Goal: Use online tool/utility: Utilize a website feature to perform a specific function

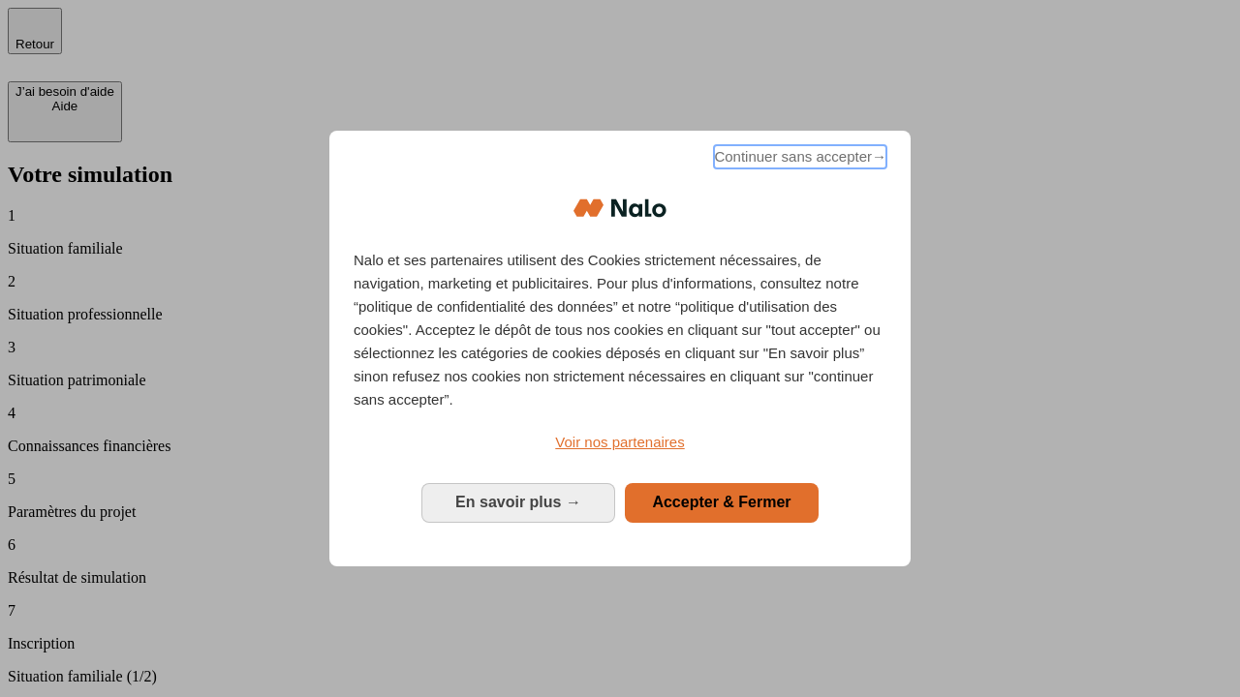
click at [798, 160] on span "Continuer sans accepter →" at bounding box center [800, 156] width 172 height 23
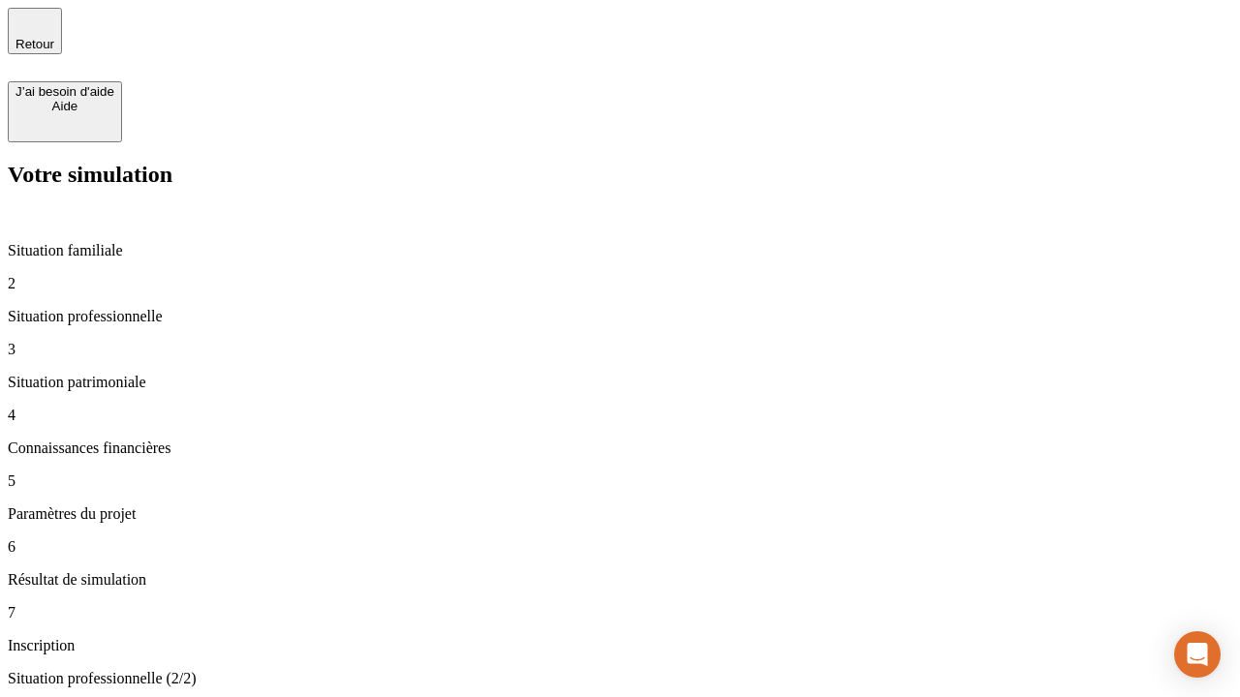
type input "30 000"
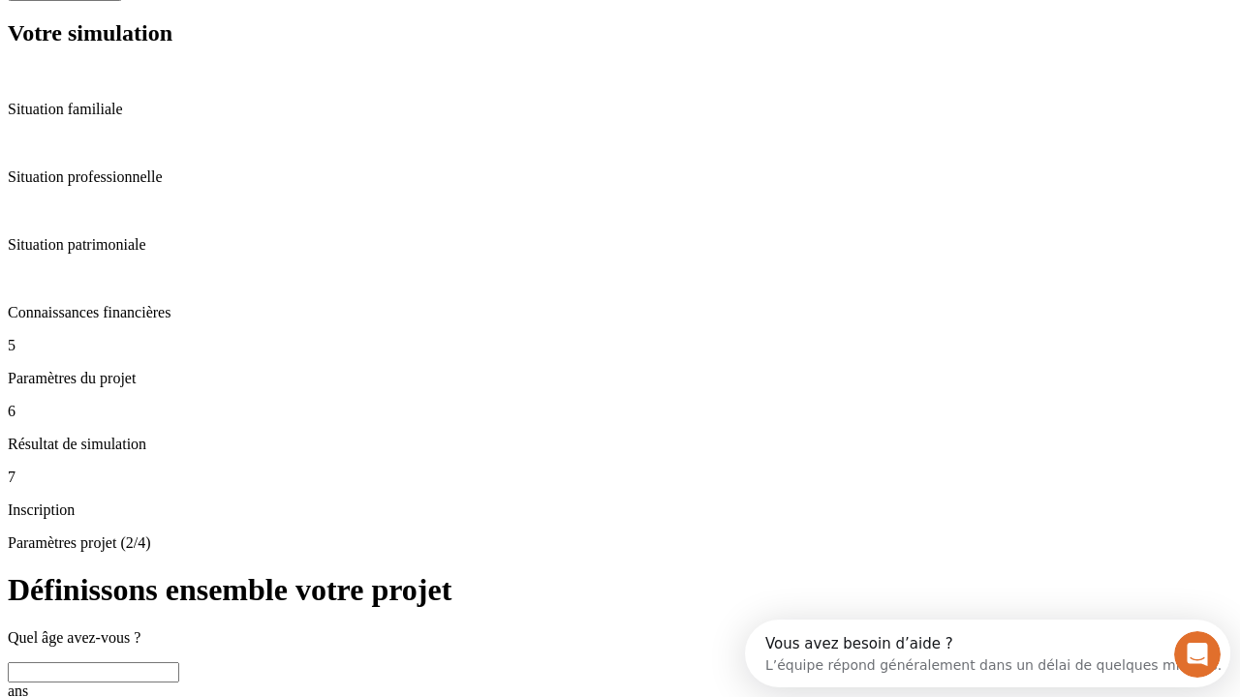
scroll to position [37, 0]
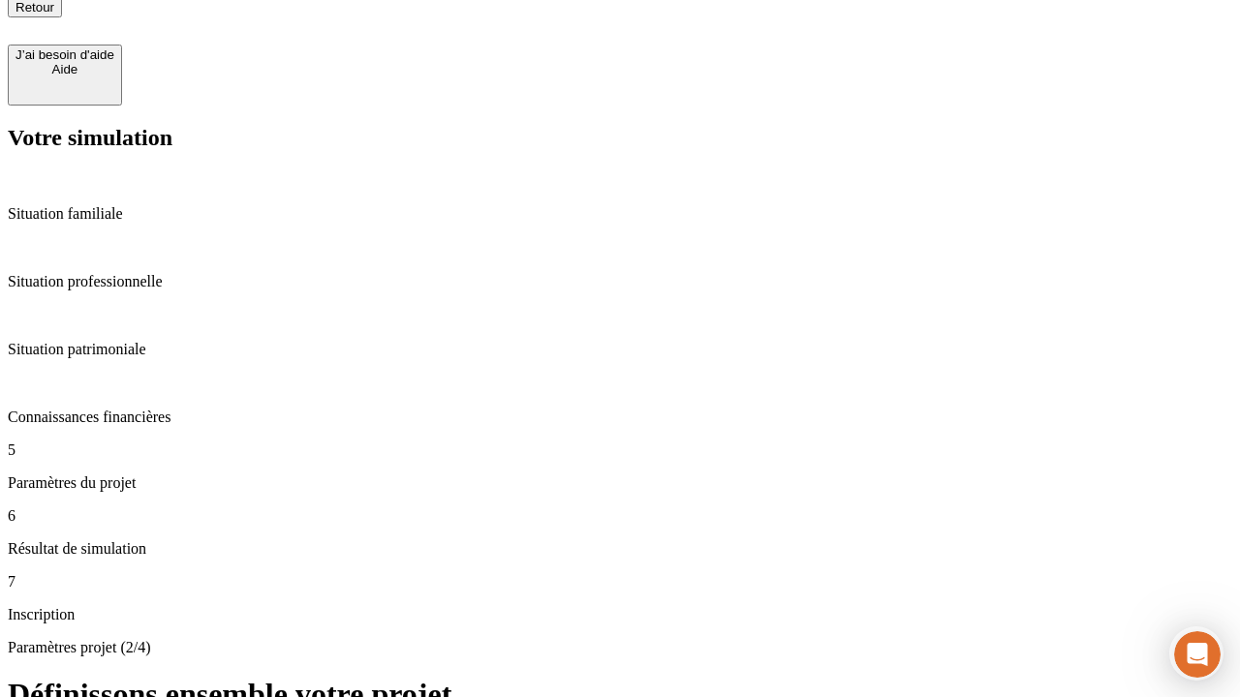
type input "25"
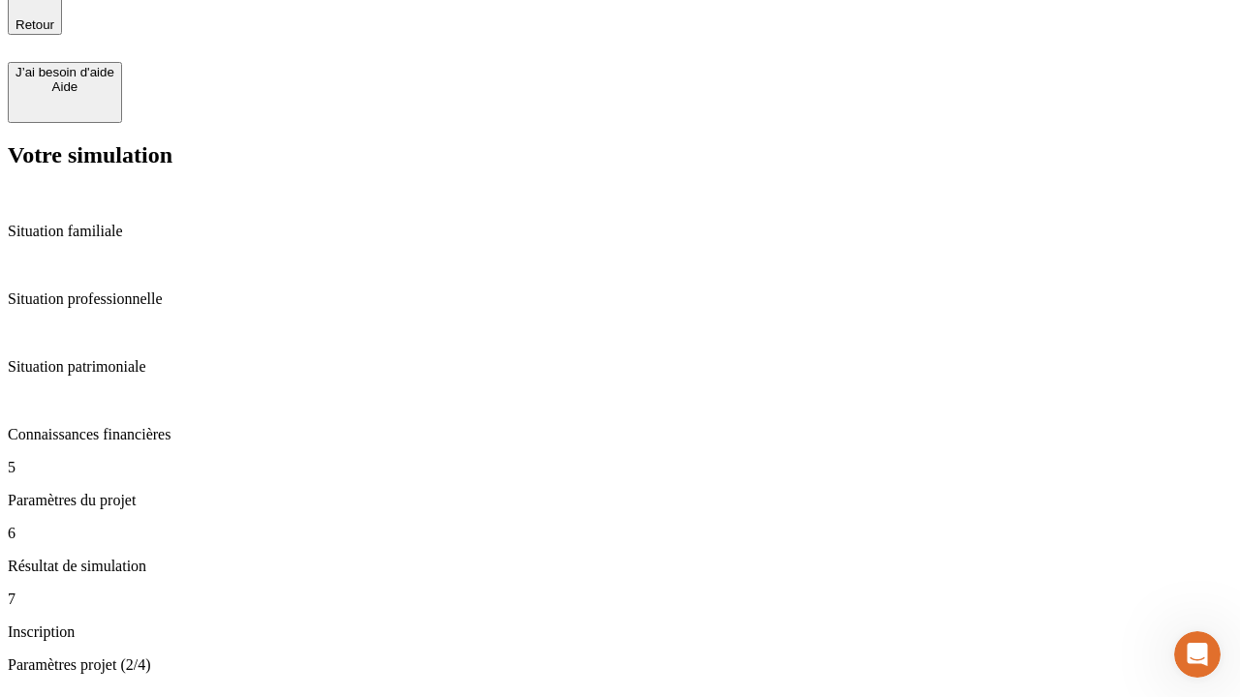
type input "64"
type input "1 000"
type input "640"
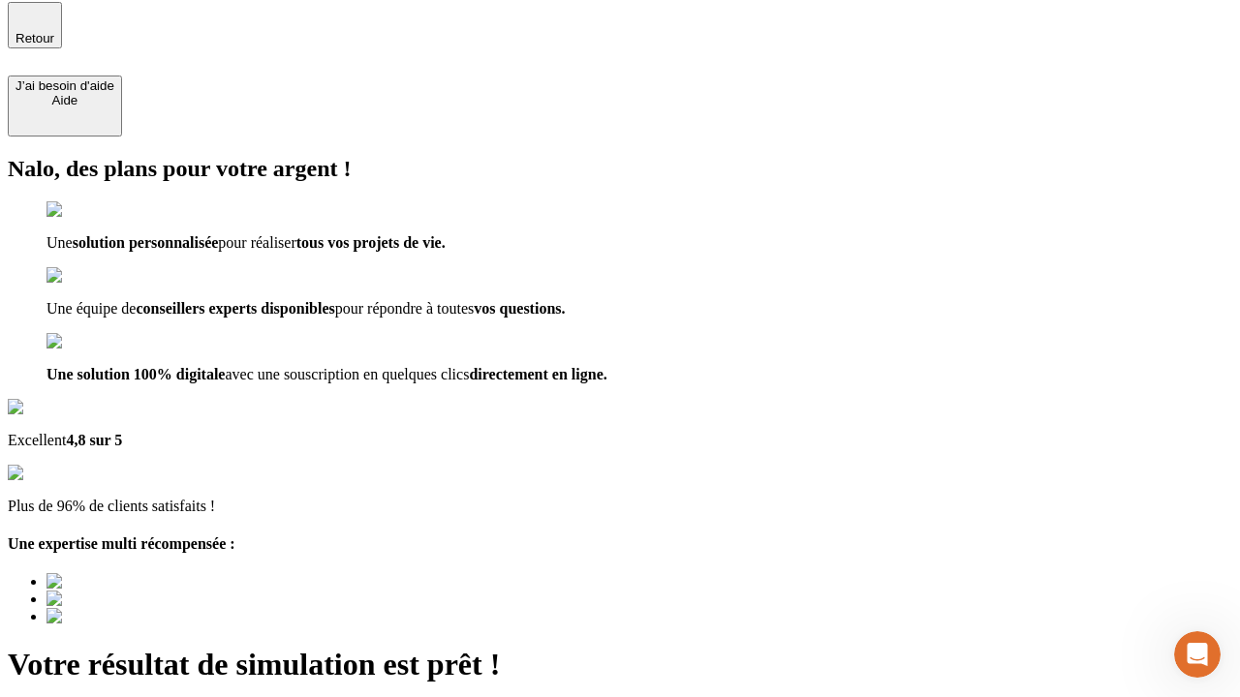
type input "[EMAIL_ADDRESS][PERSON_NAME][DOMAIN_NAME]"
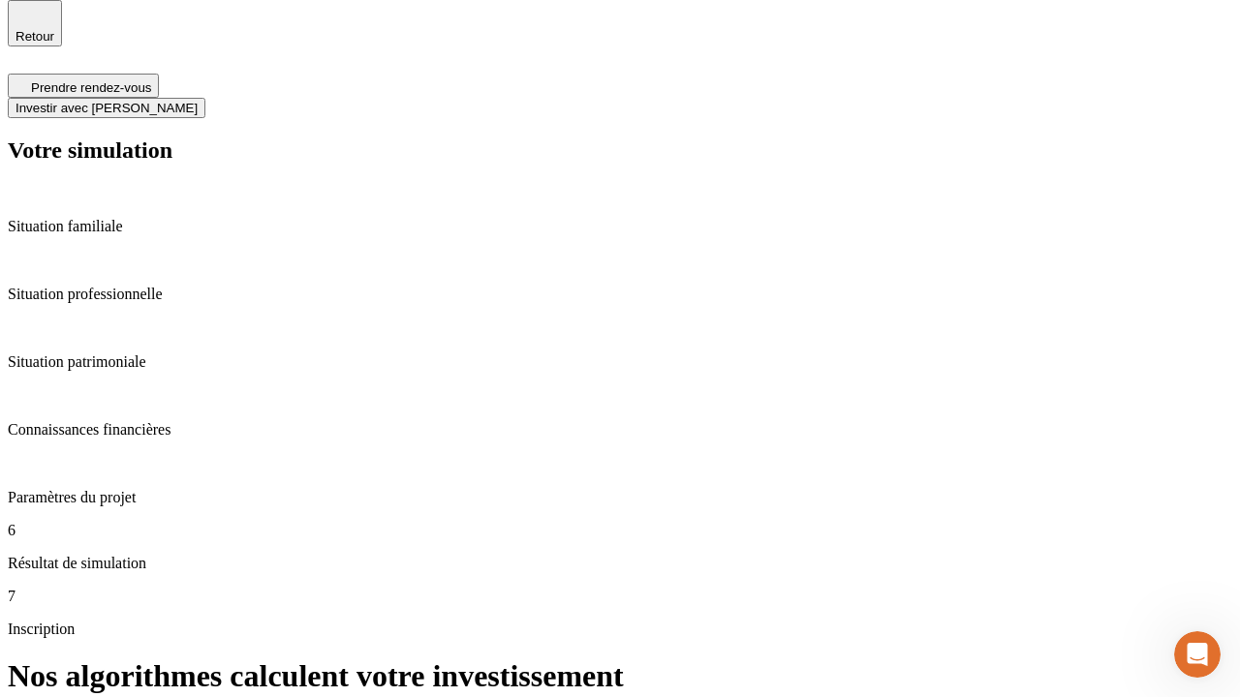
click at [198, 101] on span "Investir avec [PERSON_NAME]" at bounding box center [106, 108] width 182 height 15
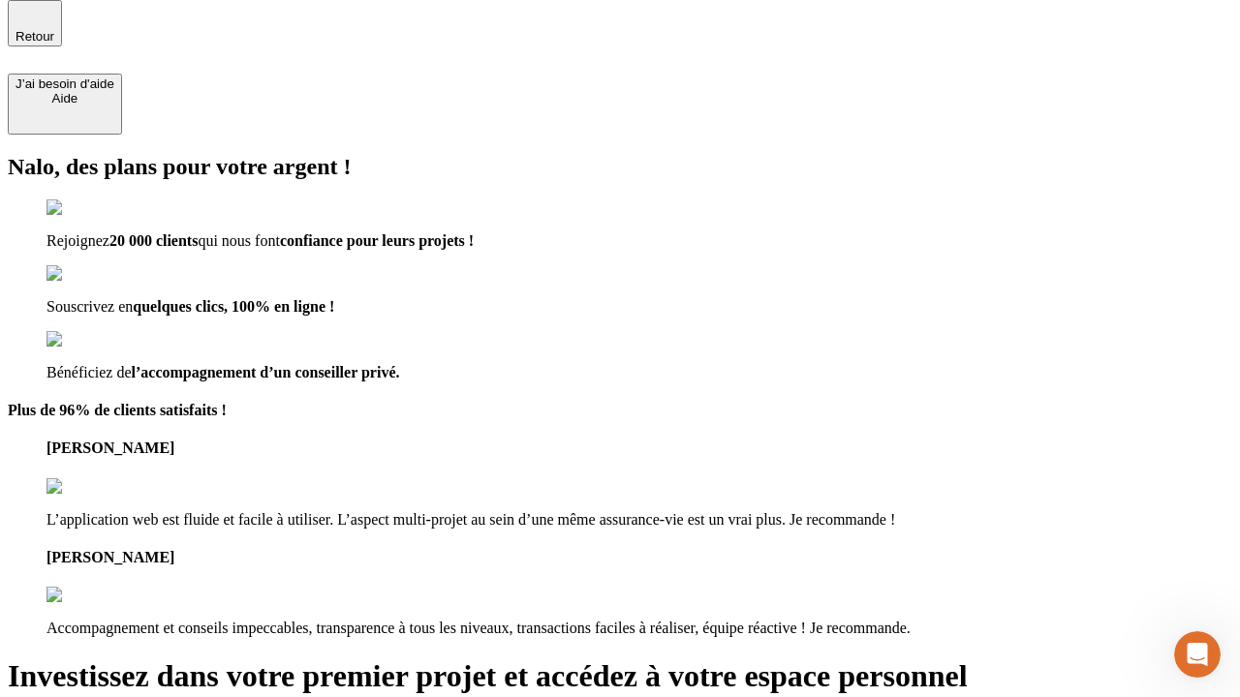
scroll to position [6, 0]
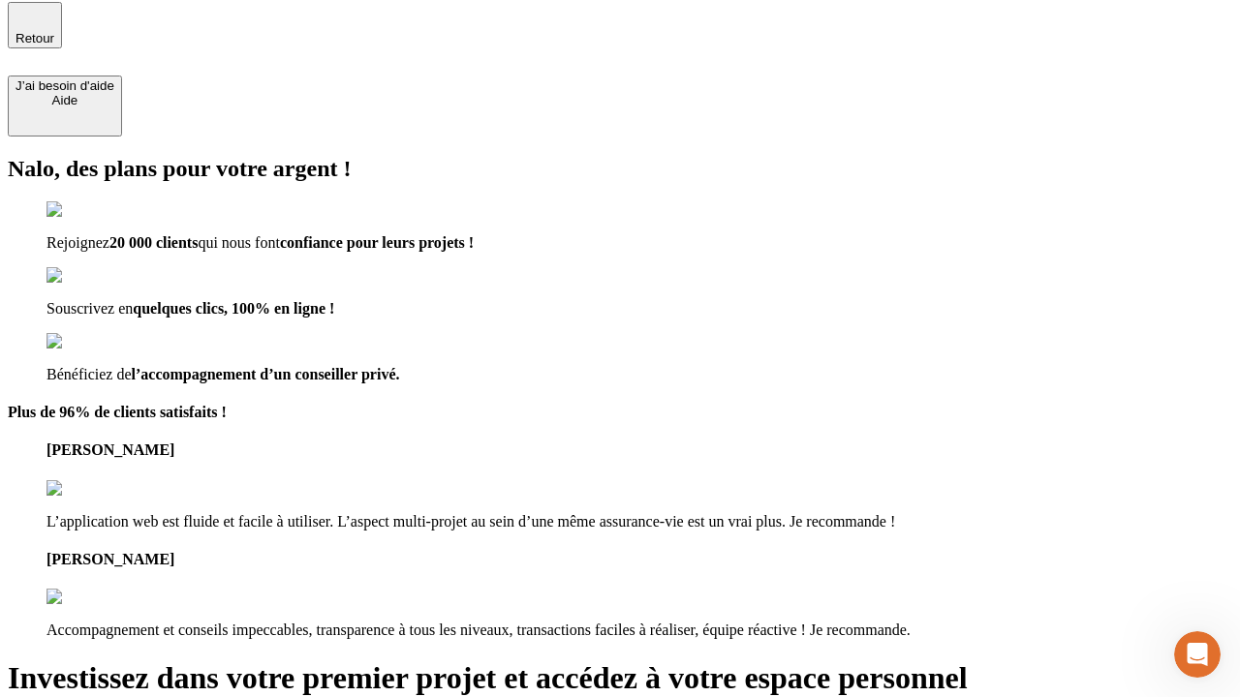
type input "abc"
